Goal: Task Accomplishment & Management: Use online tool/utility

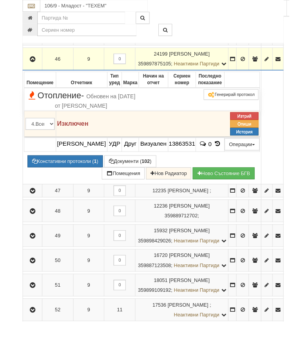
scroll to position [1377, 0]
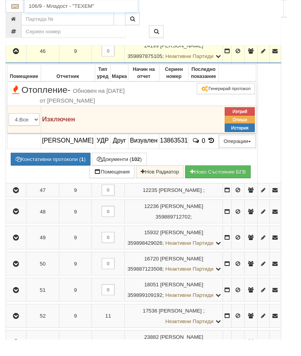
click at [73, 4] on input "106/9 - Младост - "ТЕХЕМ"" at bounding box center [84, 6] width 119 height 13
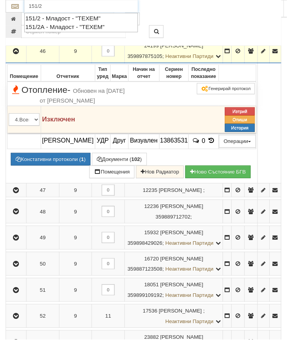
click at [100, 27] on div "151/2А - Младост - "ТЕХЕМ"" at bounding box center [85, 28] width 117 height 9
type input "151/2А - Младост - "ТЕХЕМ""
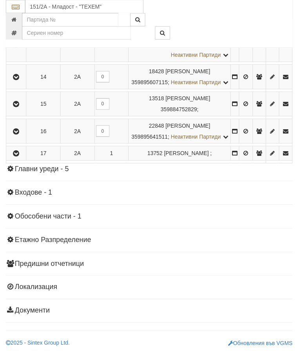
scroll to position [756, 0]
click at [19, 136] on icon "button" at bounding box center [16, 132] width 9 height 5
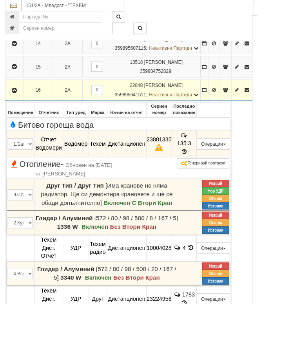
scroll to position [731, 0]
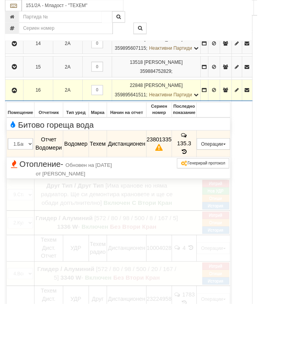
click at [88, 188] on span "Отопление - Обновен на [DATE] от [PERSON_NAME]" at bounding box center [71, 198] width 124 height 21
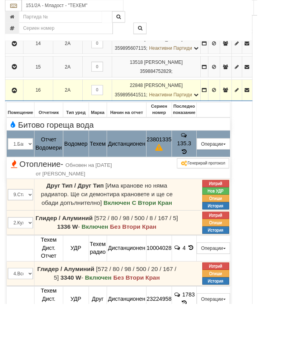
click at [0, 0] on button "Подмяна" at bounding box center [0, 0] width 0 height 0
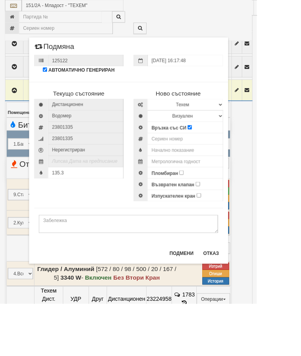
click at [105, 240] on form "125122 АВТОМАТИЧНО ГЕНЕРИРАН [DATE] 16:17:48 Текущо състояние Дистанционен" at bounding box center [151, 168] width 222 height 209
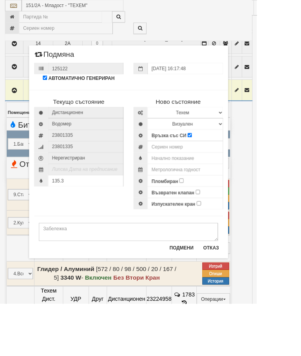
scroll to position [751, 19]
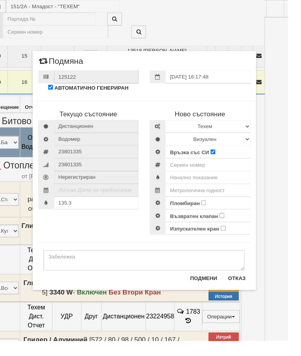
click at [254, 289] on button "Отказ" at bounding box center [248, 291] width 28 height 13
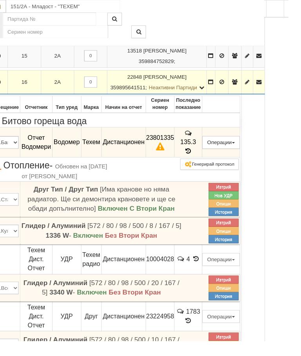
click at [174, 166] on div "Генерирай протокол" at bounding box center [188, 172] width 136 height 12
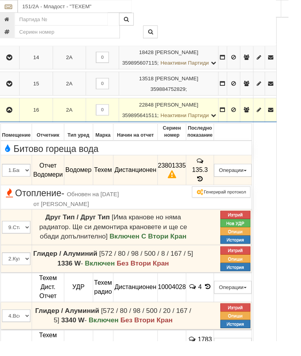
scroll to position [722, 0]
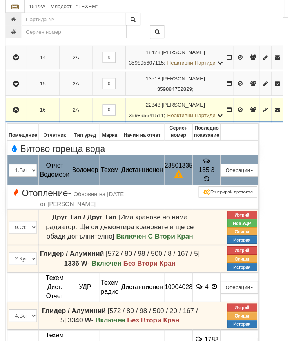
click at [0, 0] on button "Подмяна" at bounding box center [0, 0] width 0 height 0
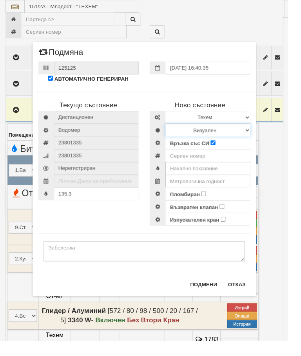
click at [224, 134] on select "Визуален Дистанционен Изолирана линия БГВ Няма Oтклонение БГВ Няма Щранг БГВ" at bounding box center [217, 135] width 89 height 13
select select "2"
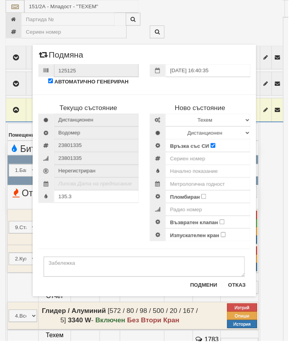
click at [94, 216] on div "Текущо състояние Дистанционен Водомер 23801335 23801335" at bounding box center [150, 171] width 233 height 161
click at [85, 206] on div "135.3" at bounding box center [92, 205] width 105 height 13
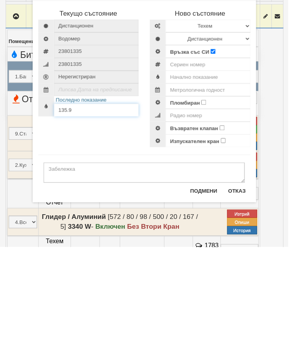
type input "135.9"
click at [232, 159] on input "number" at bounding box center [217, 165] width 89 height 13
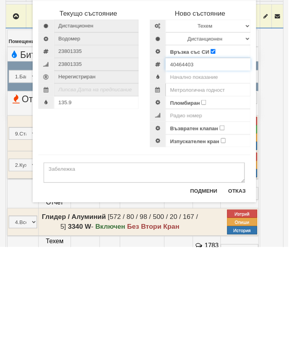
type input "40464403"
click at [236, 172] on input "text" at bounding box center [217, 178] width 89 height 13
type input "0.033"
click at [241, 185] on input "text" at bounding box center [217, 191] width 89 height 13
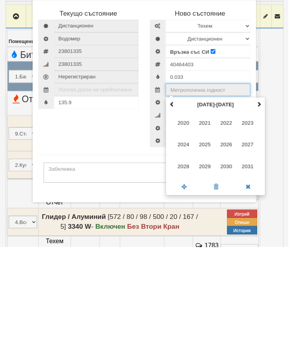
click at [273, 204] on span at bounding box center [270, 206] width 5 height 5
click at [217, 239] on span "2035" at bounding box center [213, 249] width 21 height 21
type input "2035"
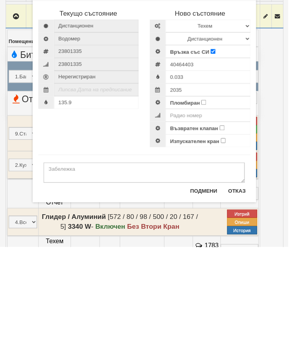
scroll to position [820, 0]
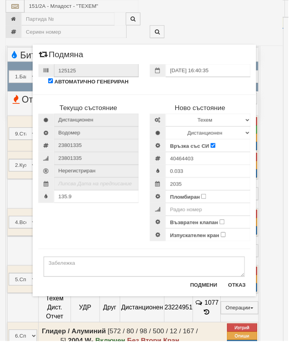
click at [209, 204] on label "Пломбиран" at bounding box center [193, 206] width 31 height 8
click at [215, 204] on input "Пломбиран" at bounding box center [212, 205] width 5 height 5
checkbox input "true"
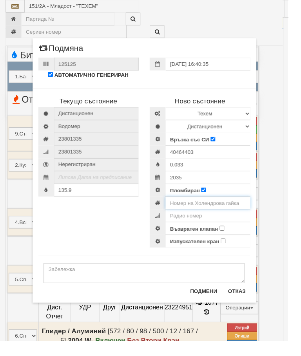
click at [249, 213] on input "number" at bounding box center [217, 211] width 89 height 13
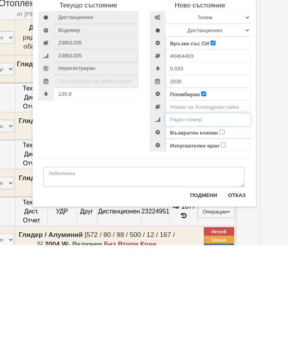
click at [233, 219] on input "number" at bounding box center [217, 225] width 89 height 13
click at [245, 205] on input "number" at bounding box center [217, 211] width 89 height 13
type input "0001059"
click at [225, 219] on input "number" at bounding box center [217, 225] width 89 height 13
type input "40464403"
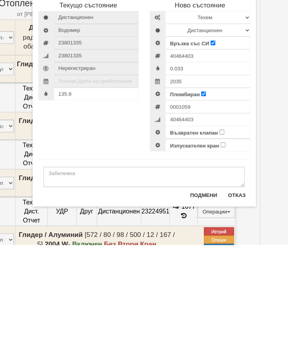
click at [234, 236] on input "Възвратен клапан" at bounding box center [231, 238] width 5 height 5
checkbox input "true"
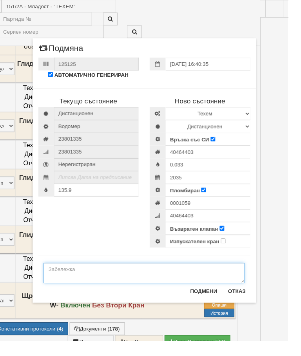
click at [229, 282] on textarea at bounding box center [150, 285] width 210 height 21
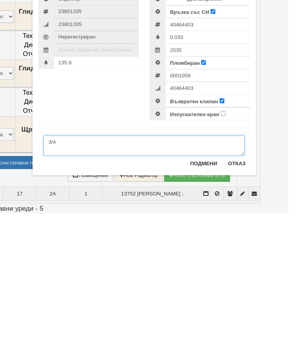
type textarea "3/4"
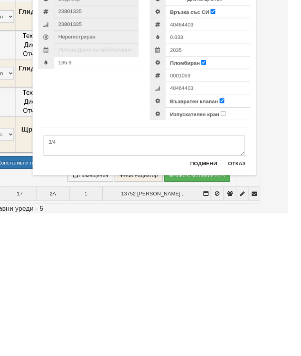
click at [218, 298] on button "Подмени" at bounding box center [213, 304] width 38 height 13
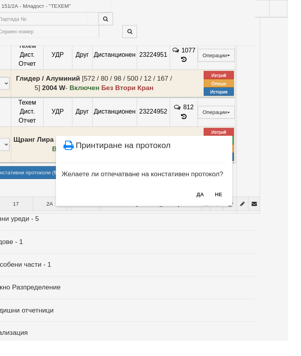
click at [233, 203] on button "НЕ" at bounding box center [228, 203] width 17 height 13
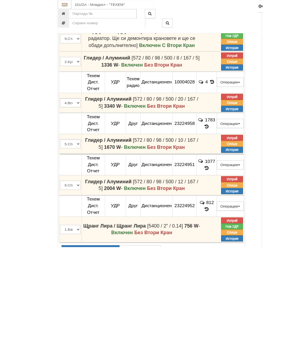
scroll to position [977, 0]
